Goal: Information Seeking & Learning: Find specific fact

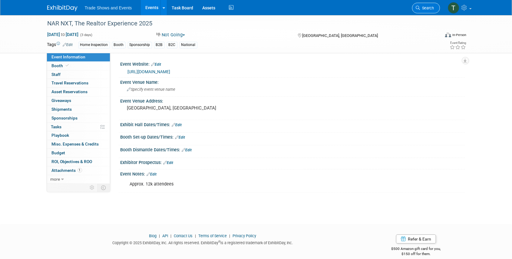
click at [425, 7] on span "Search" at bounding box center [427, 8] width 14 height 5
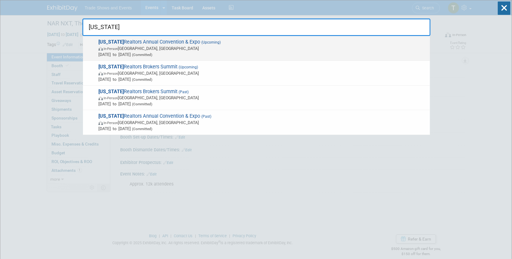
type input "ohio"
click at [200, 43] on span "(Upcoming)" at bounding box center [210, 42] width 21 height 4
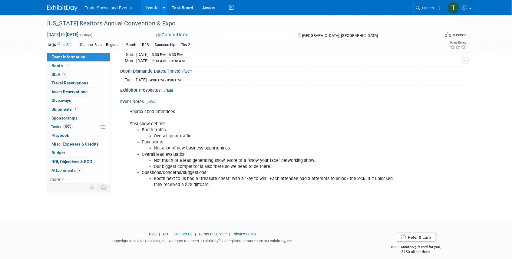
scroll to position [94, 0]
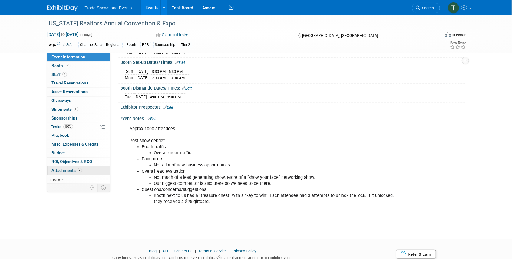
click at [67, 168] on span "Attachments 2" at bounding box center [67, 170] width 30 height 5
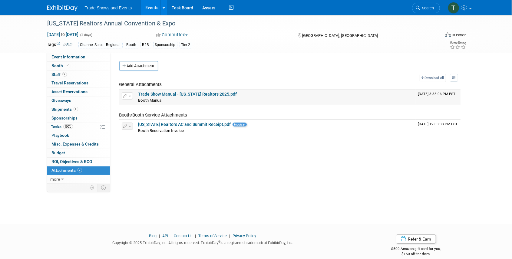
click at [163, 93] on link "Trade Show Manual - [US_STATE] Realtors 2025.pdf" at bounding box center [187, 94] width 99 height 5
click at [76, 55] on span "Event Information" at bounding box center [69, 56] width 34 height 5
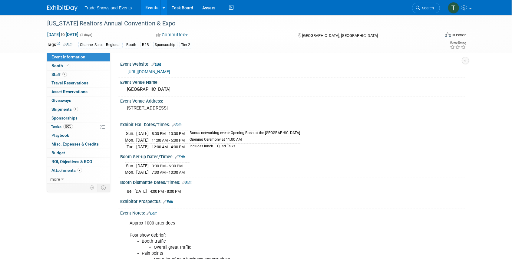
click at [162, 71] on link "[URL][DOMAIN_NAME]" at bounding box center [149, 71] width 43 height 5
